Goal: Transaction & Acquisition: Download file/media

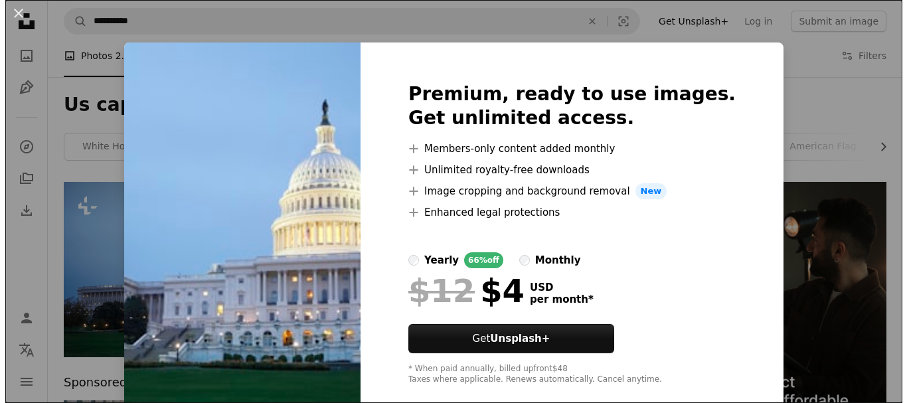
scroll to position [66, 0]
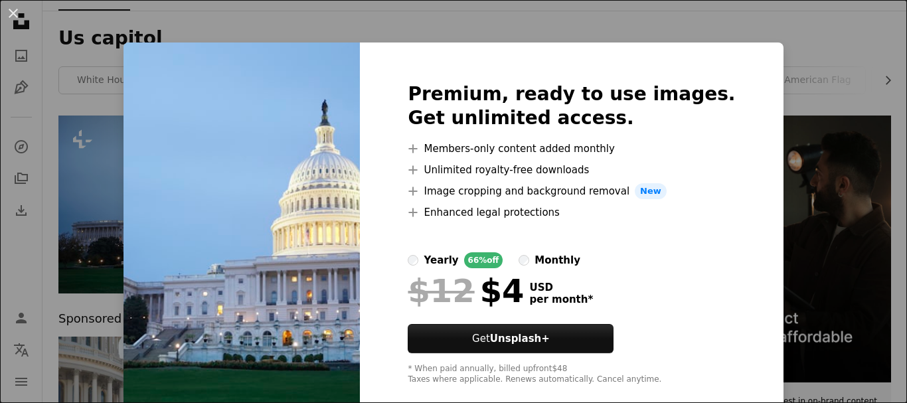
click at [162, 30] on div "An X shape Premium, ready to use images. Get unlimited access. A plus sign Memb…" at bounding box center [453, 201] width 907 height 403
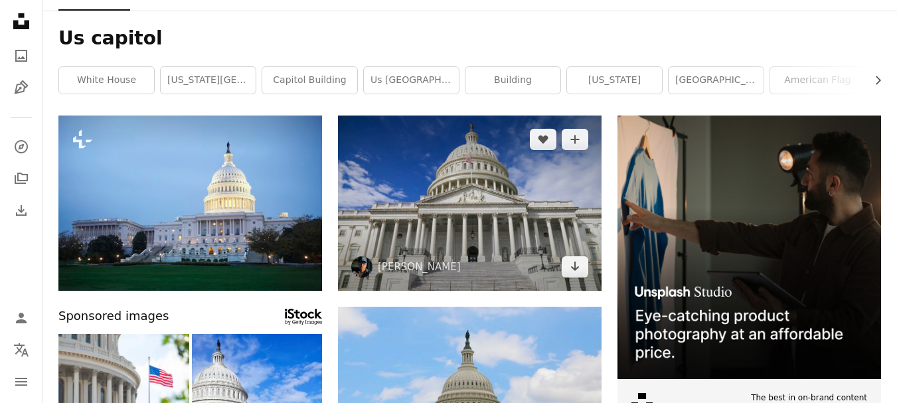
click at [452, 209] on img at bounding box center [470, 203] width 264 height 175
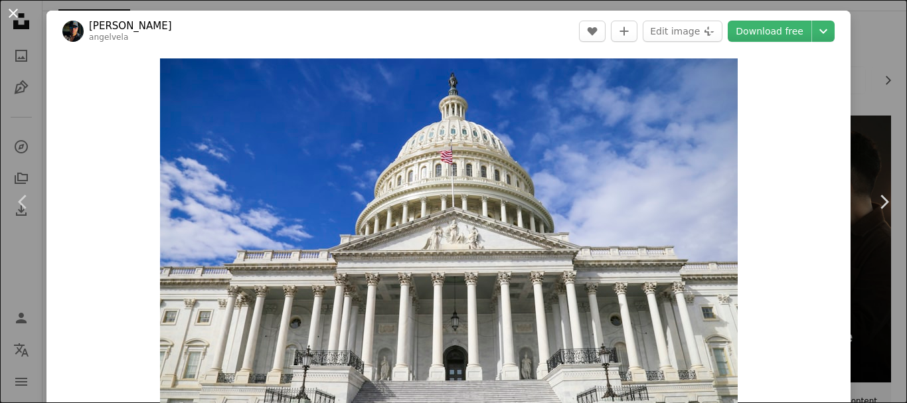
click at [9, 5] on button "An X shape" at bounding box center [13, 13] width 16 height 16
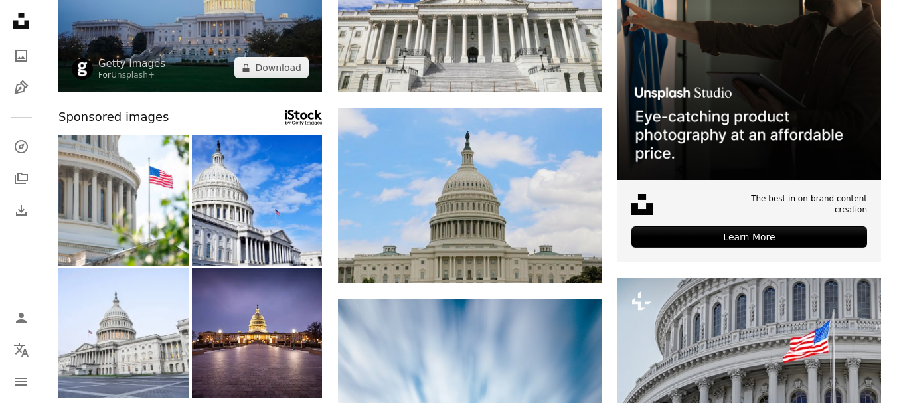
scroll to position [398, 0]
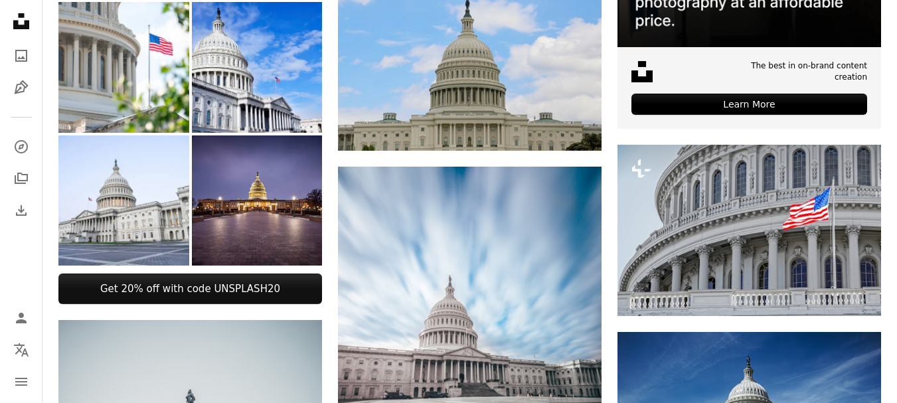
click at [292, 222] on img at bounding box center [257, 200] width 131 height 131
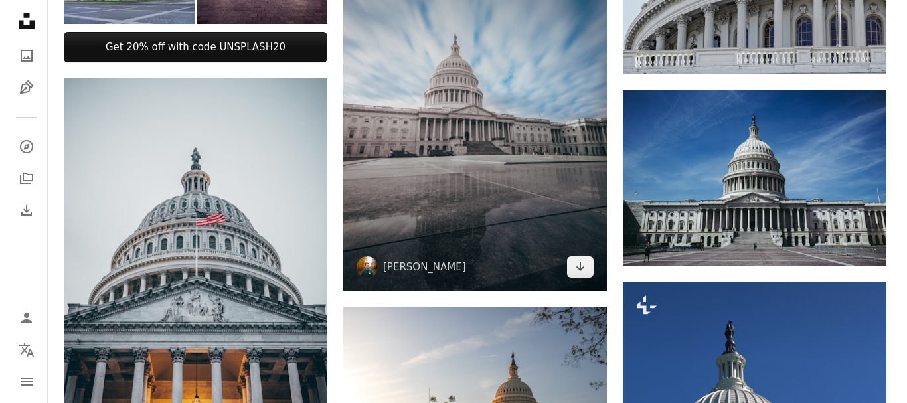
scroll to position [664, 0]
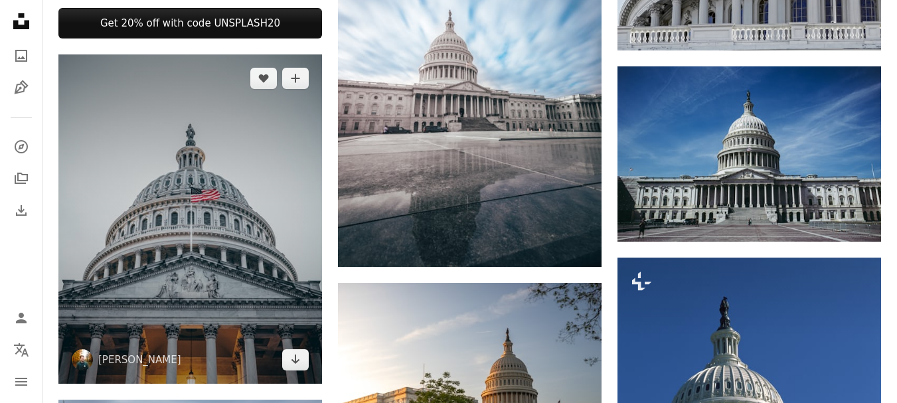
click at [255, 248] on img at bounding box center [190, 218] width 264 height 329
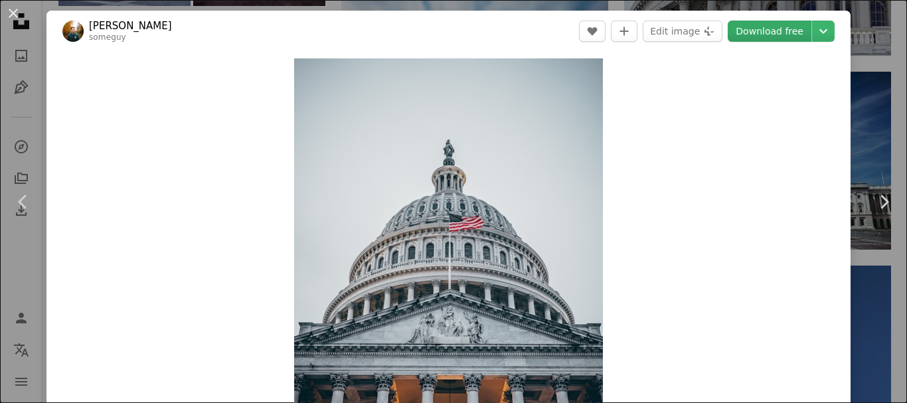
click at [764, 32] on link "Download free" at bounding box center [770, 31] width 84 height 21
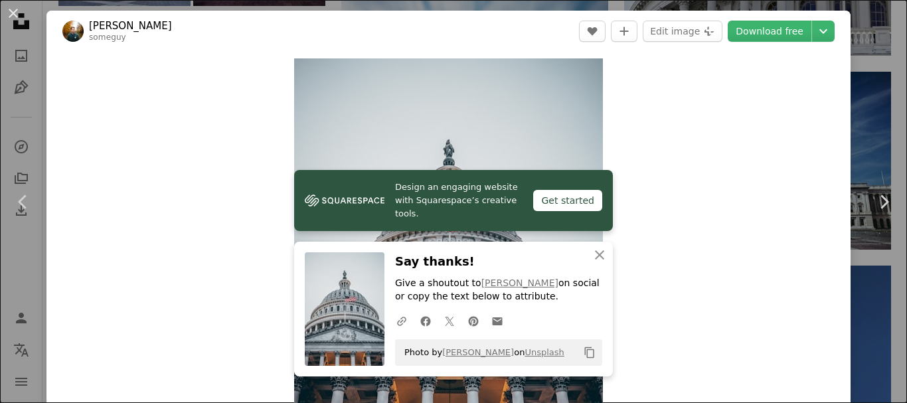
click at [869, 59] on div "An X shape Chevron left Chevron right [PERSON_NAME] someguy A heart A plus sign…" at bounding box center [453, 201] width 907 height 403
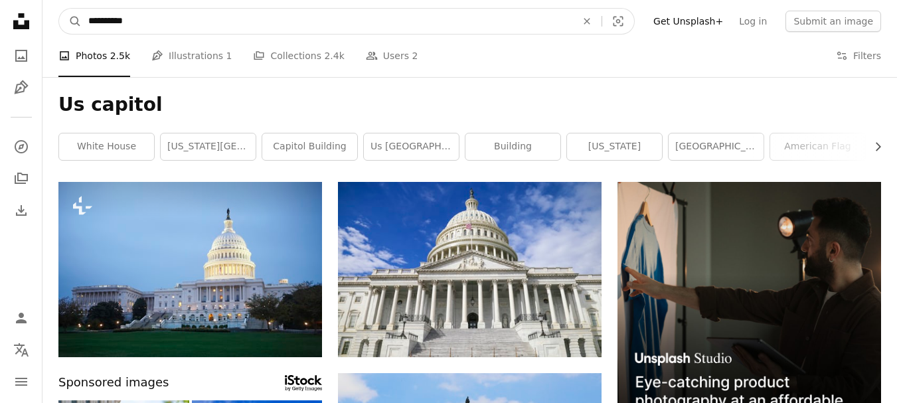
click at [315, 25] on input "**********" at bounding box center [327, 21] width 491 height 25
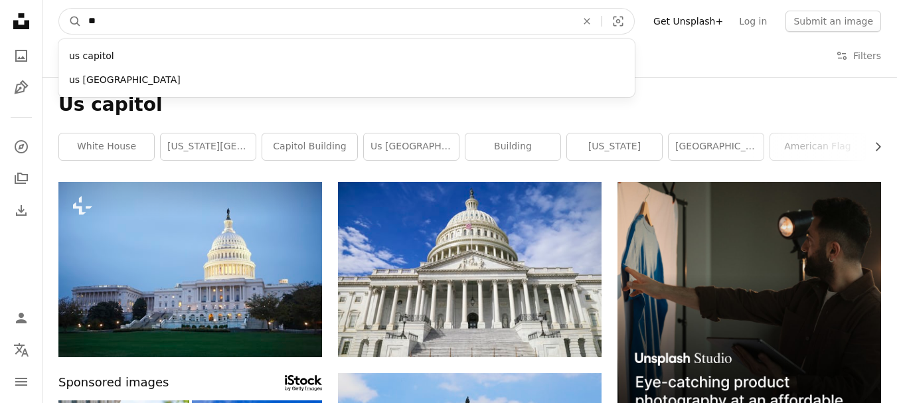
type input "*"
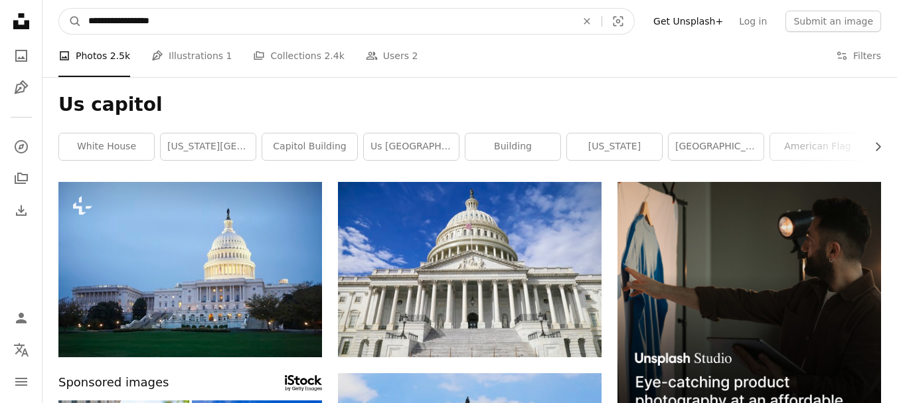
type input "**********"
click button "A magnifying glass" at bounding box center [70, 21] width 23 height 25
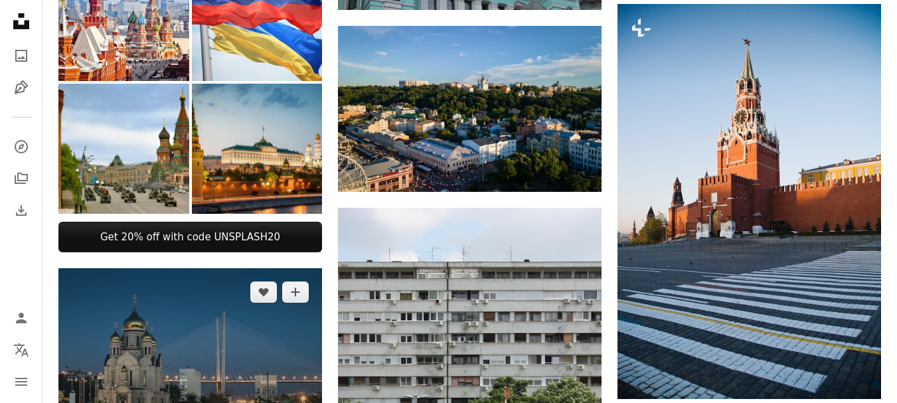
scroll to position [465, 0]
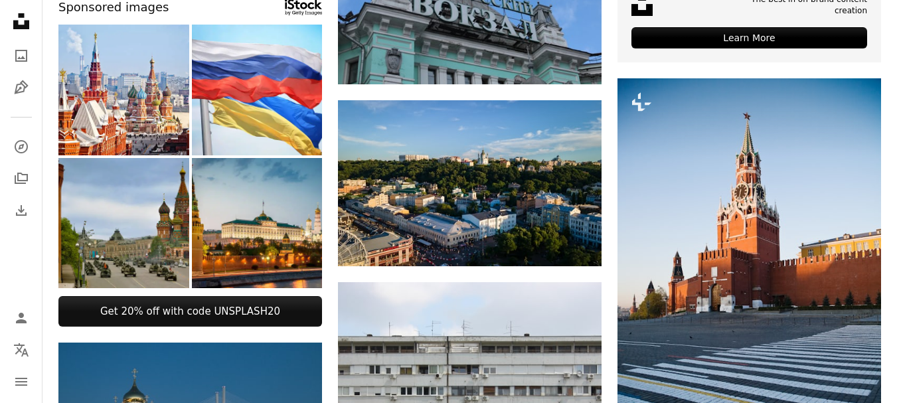
click at [110, 241] on img at bounding box center [123, 223] width 131 height 131
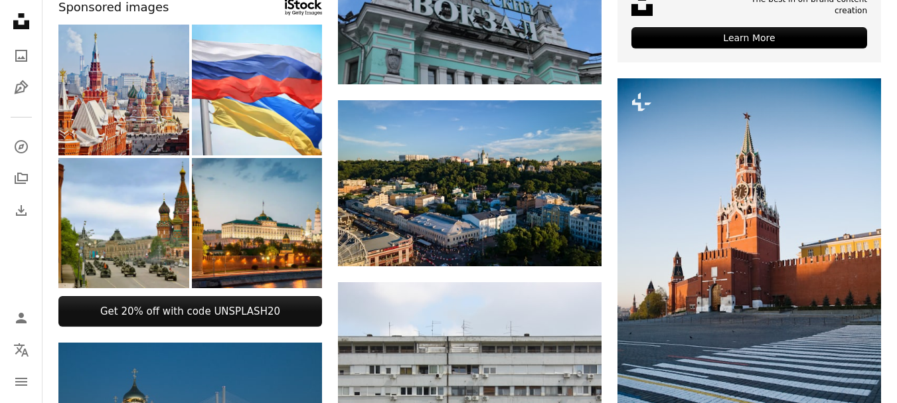
click at [146, 118] on img at bounding box center [123, 90] width 131 height 131
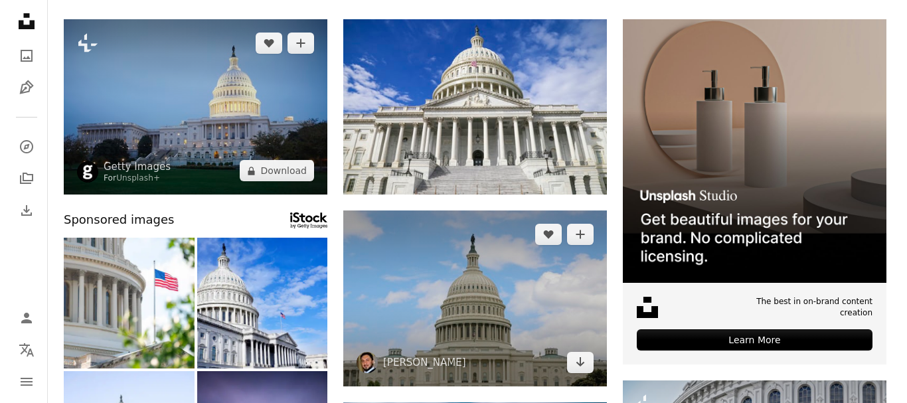
scroll to position [133, 0]
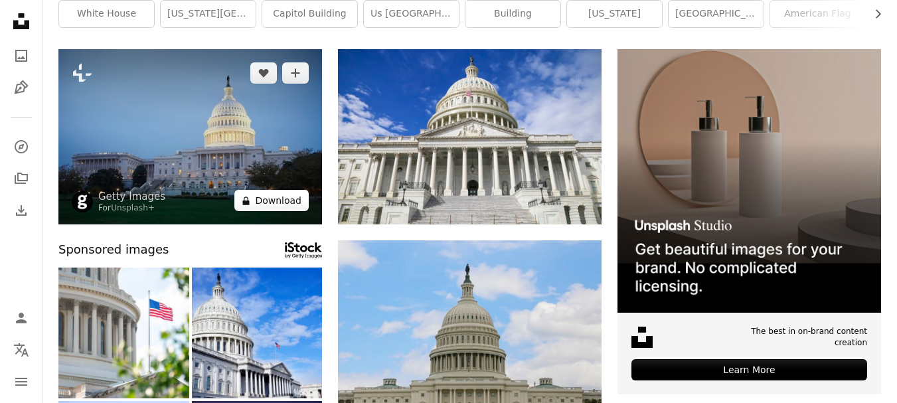
click at [278, 203] on button "A lock Download" at bounding box center [271, 200] width 74 height 21
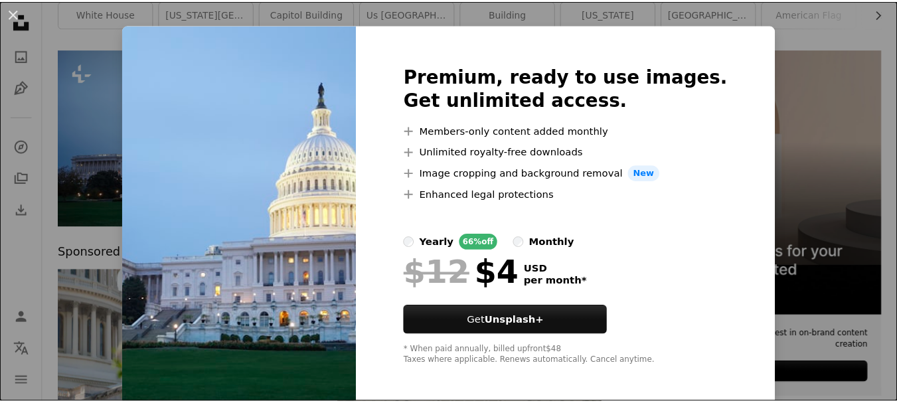
scroll to position [23, 0]
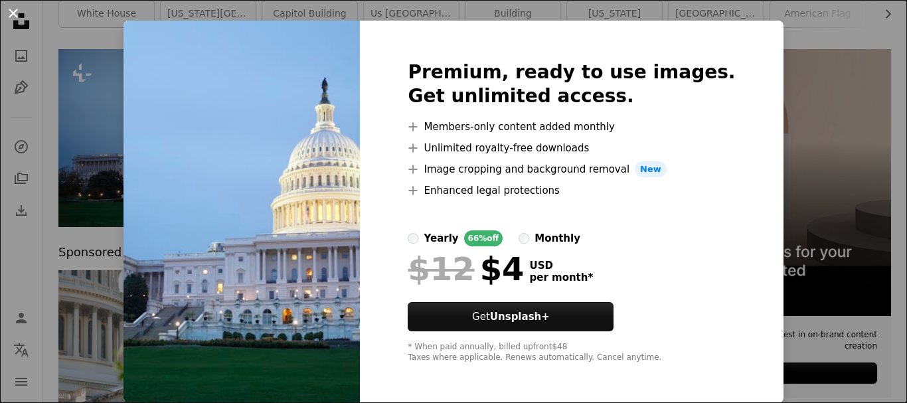
click at [11, 14] on button "An X shape" at bounding box center [13, 13] width 16 height 16
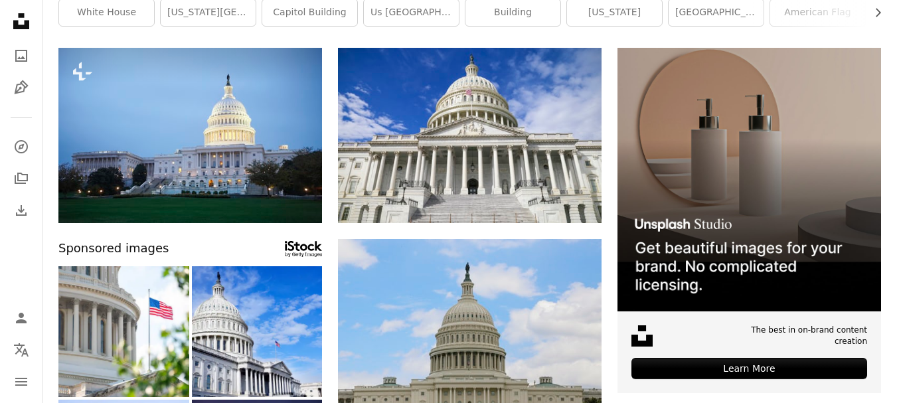
scroll to position [133, 0]
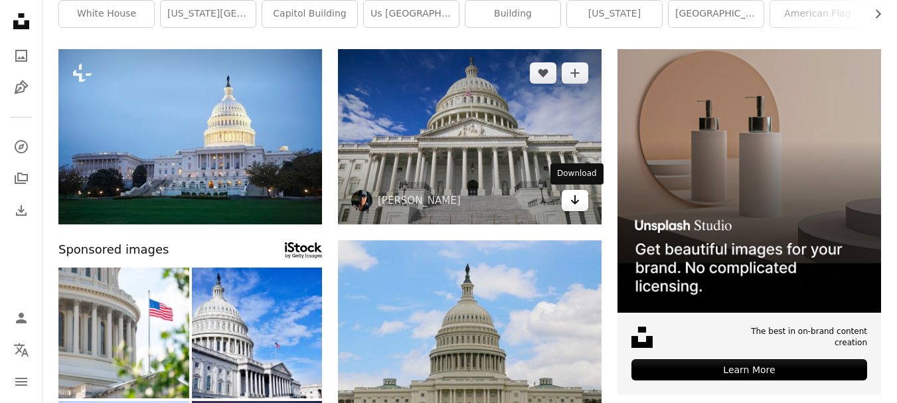
click at [572, 205] on icon "Arrow pointing down" at bounding box center [575, 200] width 11 height 16
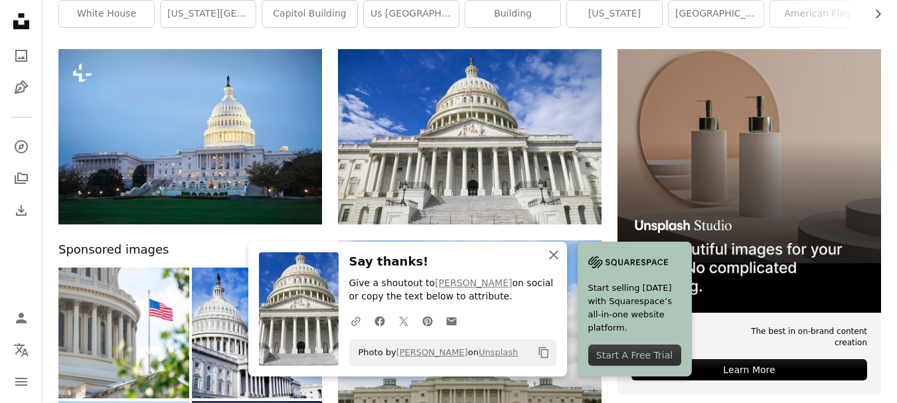
click at [555, 258] on icon "An X shape" at bounding box center [554, 255] width 16 height 16
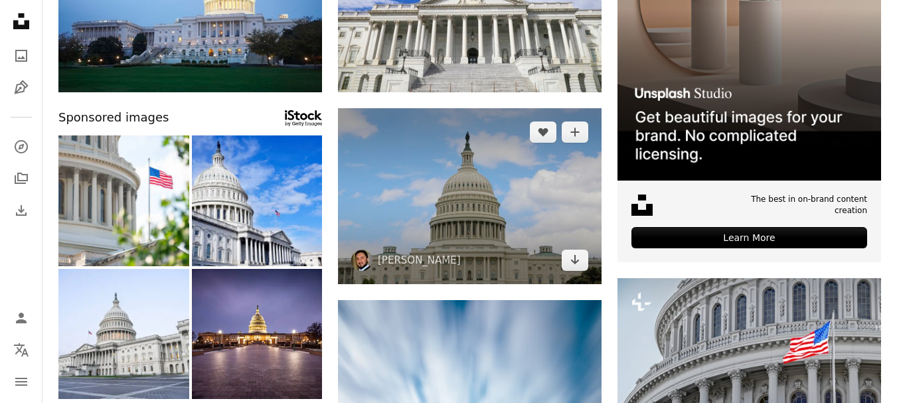
scroll to position [266, 0]
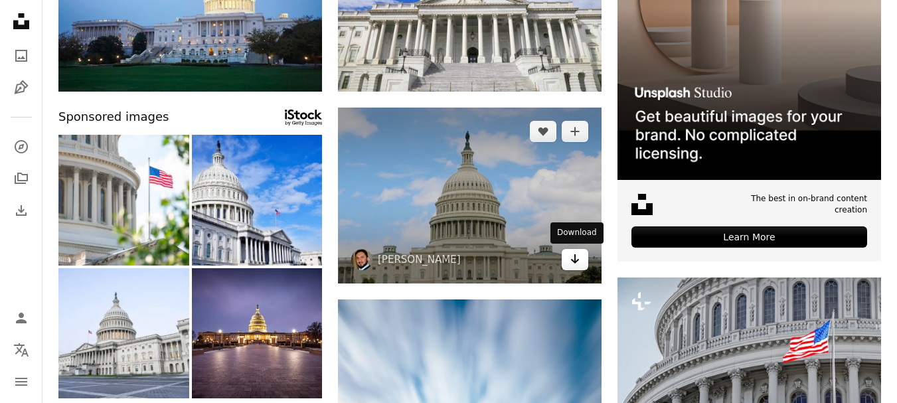
click at [573, 264] on icon "Arrow pointing down" at bounding box center [575, 259] width 11 height 16
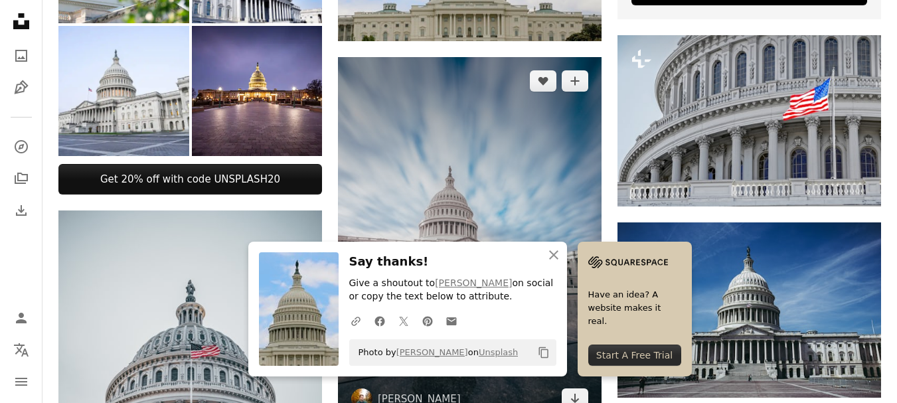
scroll to position [531, 0]
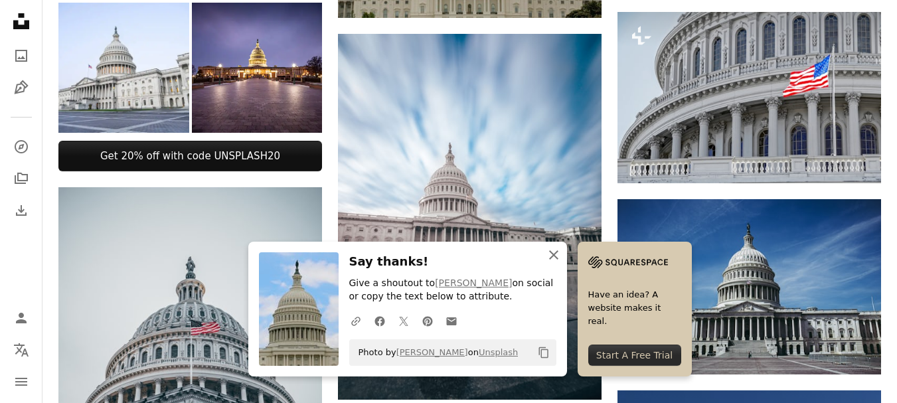
click at [555, 254] on icon "An X shape" at bounding box center [554, 255] width 16 height 16
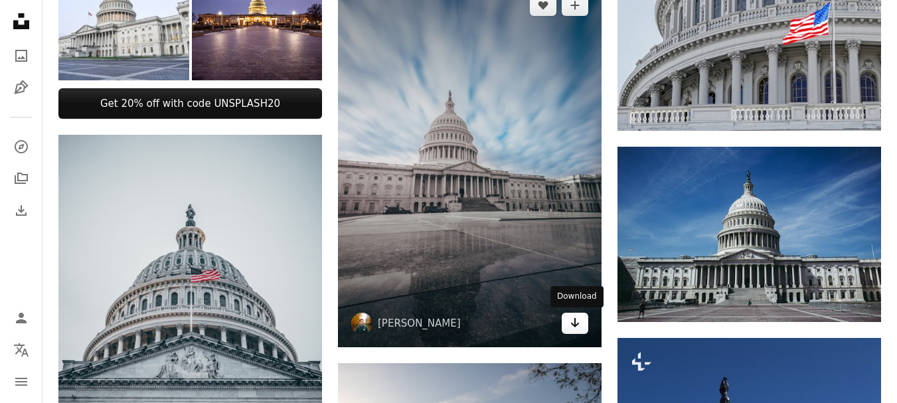
scroll to position [664, 0]
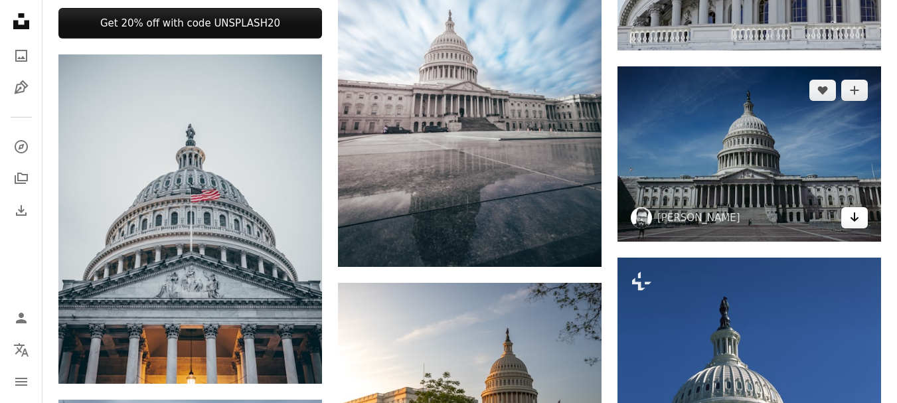
click at [850, 214] on icon "Arrow pointing down" at bounding box center [854, 217] width 11 height 16
